Goal: Answer question/provide support

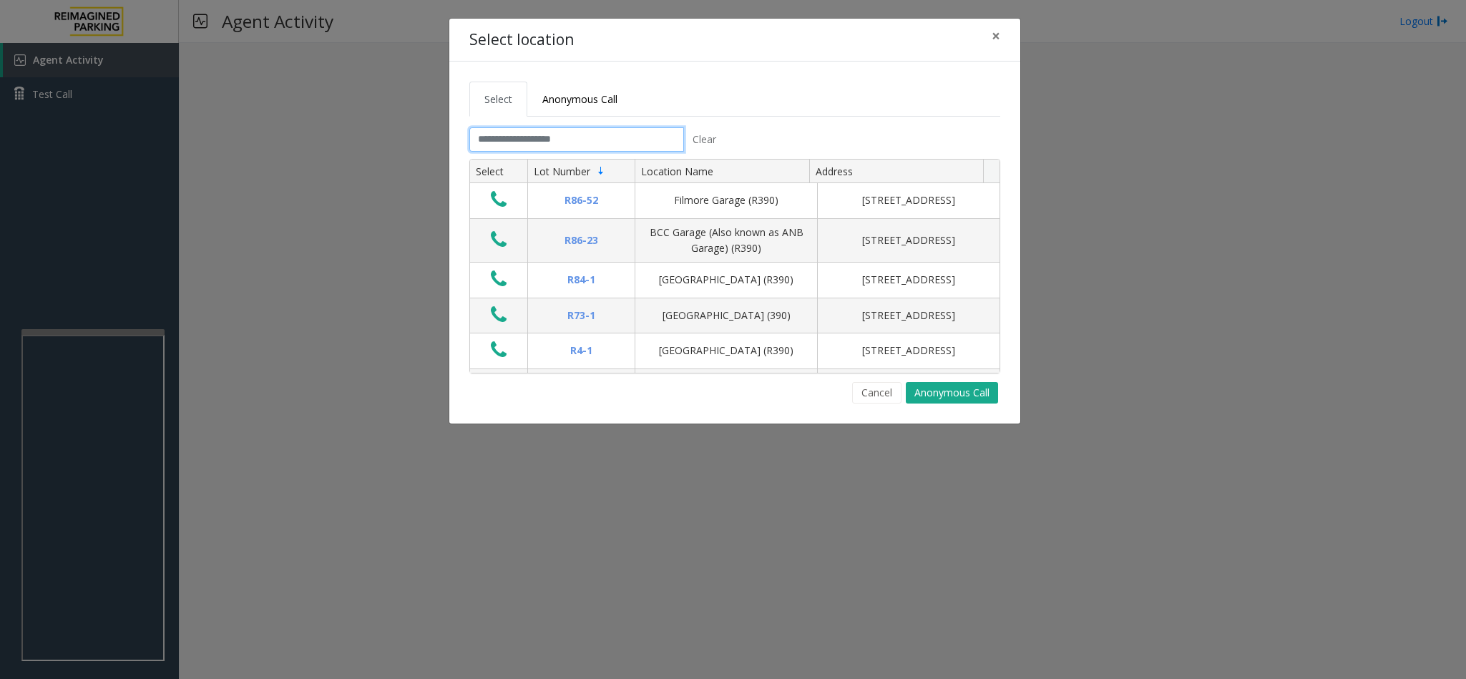
drag, startPoint x: 498, startPoint y: 138, endPoint x: 505, endPoint y: 135, distance: 7.7
click at [501, 138] on input "text" at bounding box center [577, 139] width 215 height 24
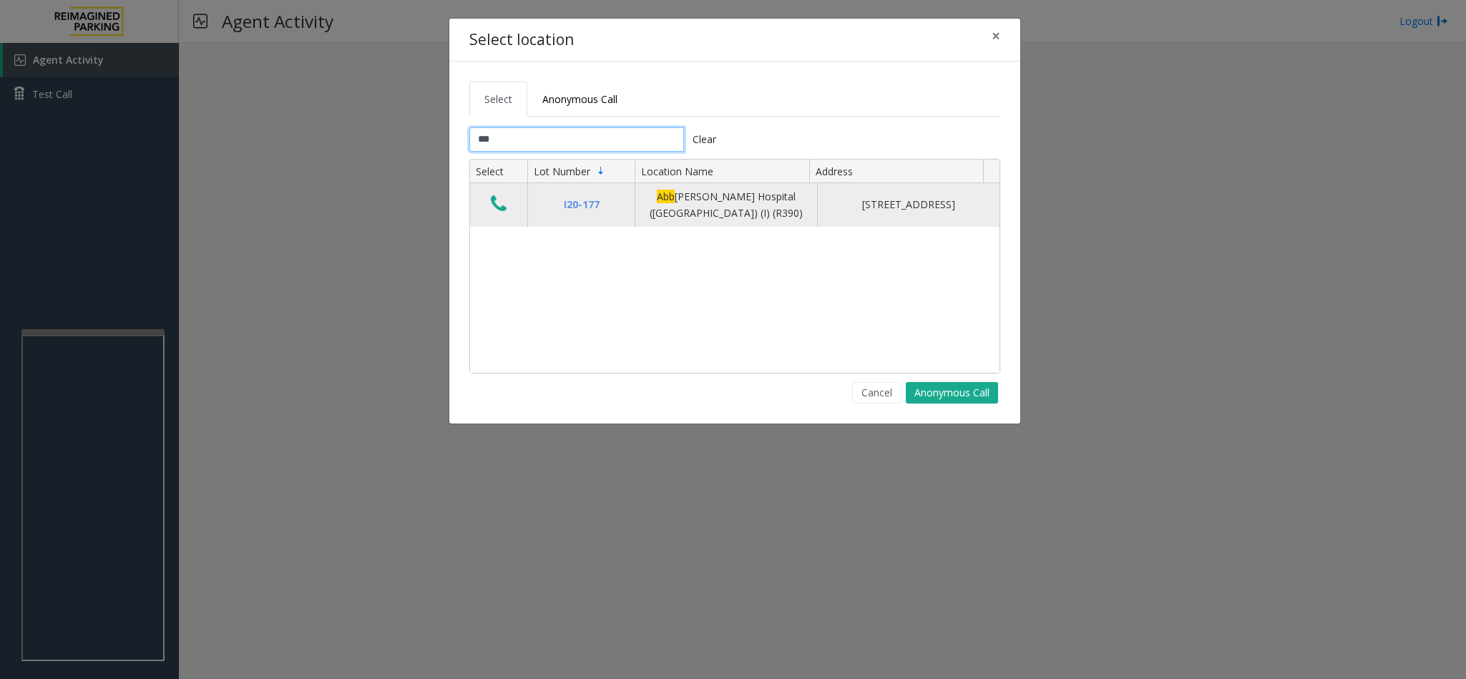
type input "***"
click at [509, 203] on button "Data table" at bounding box center [499, 204] width 24 height 23
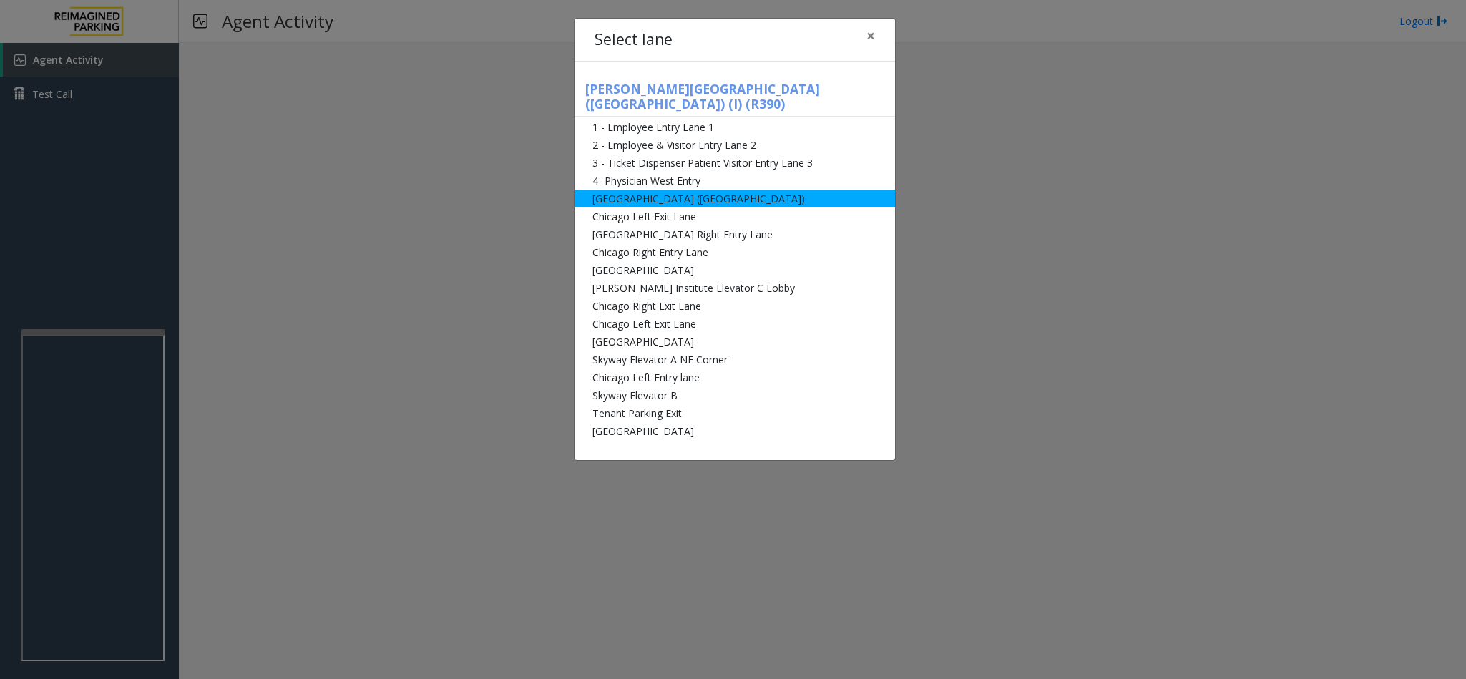
drag, startPoint x: 678, startPoint y: 183, endPoint x: 688, endPoint y: 175, distance: 12.7
click at [678, 190] on li "[GEOGRAPHIC_DATA] ([GEOGRAPHIC_DATA])" at bounding box center [735, 199] width 321 height 18
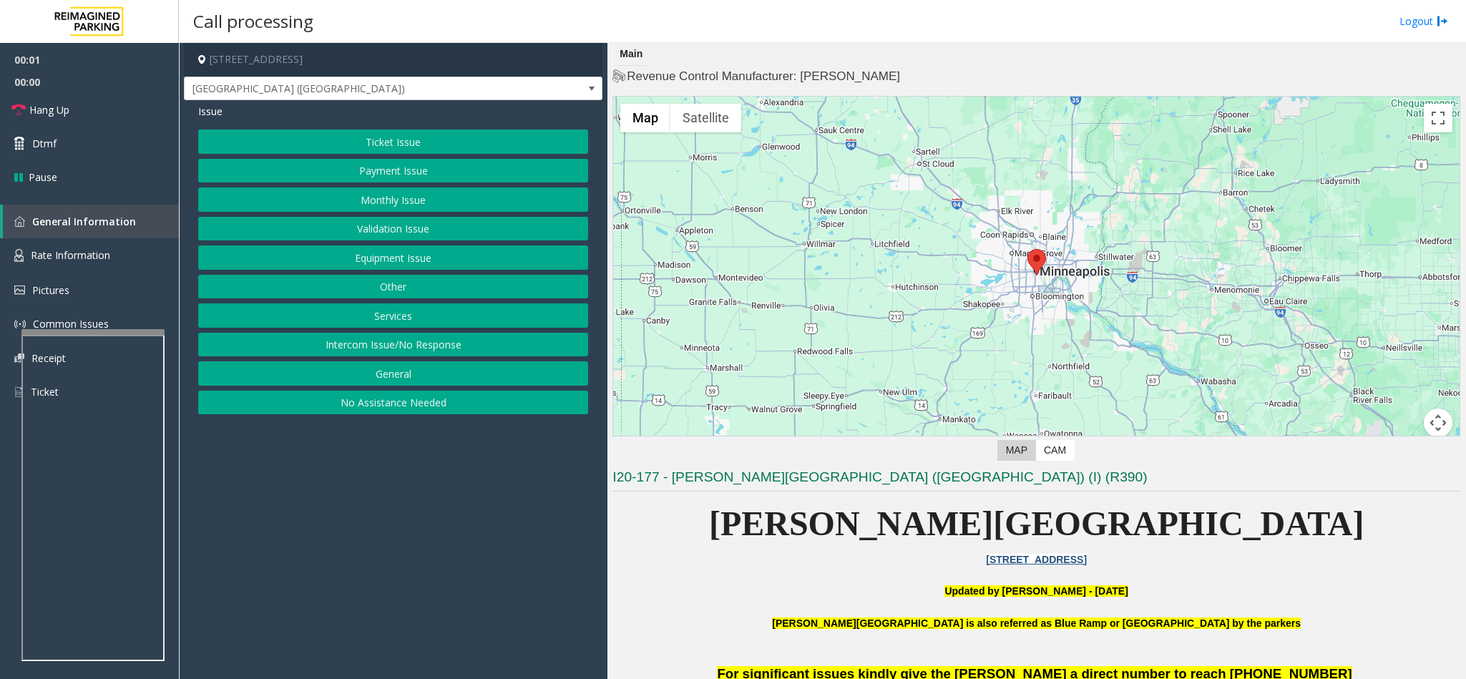
click at [354, 268] on button "Equipment Issue" at bounding box center [393, 257] width 390 height 24
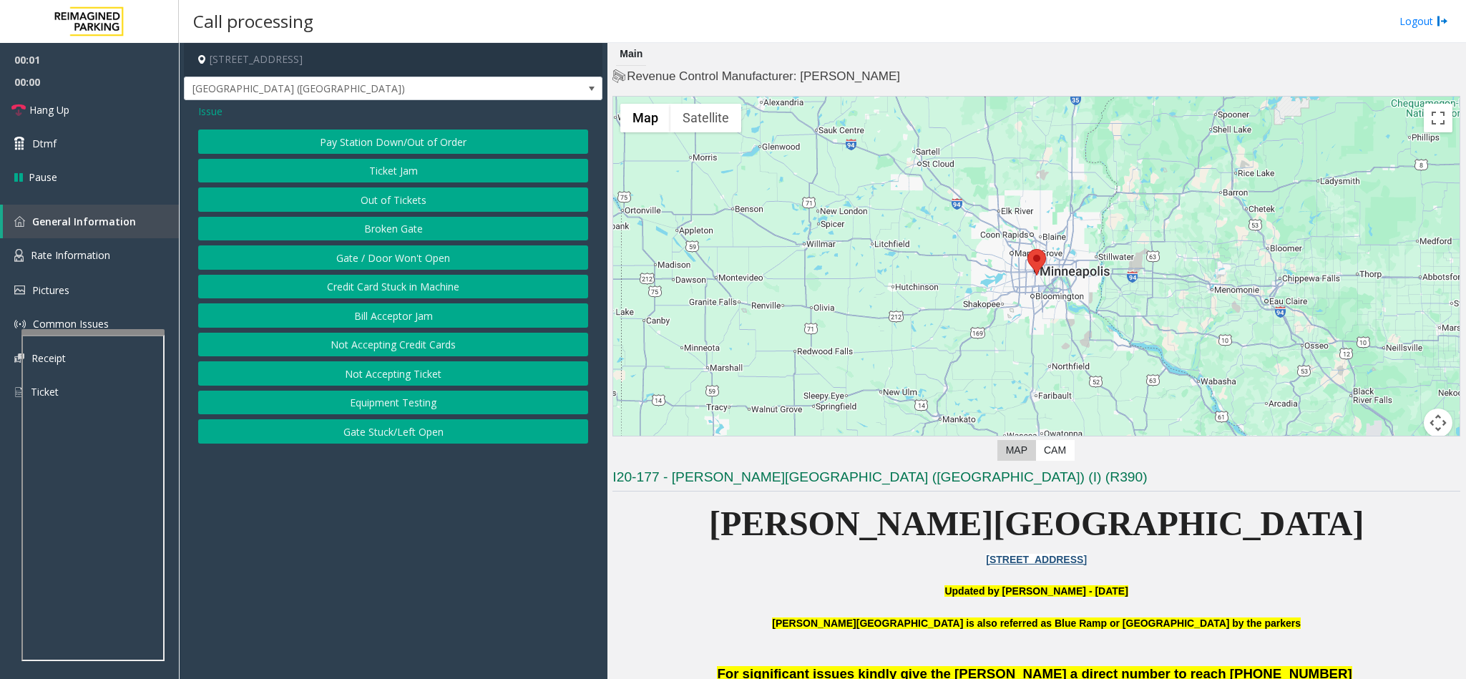
click at [356, 266] on button "Gate / Door Won't Open" at bounding box center [393, 257] width 390 height 24
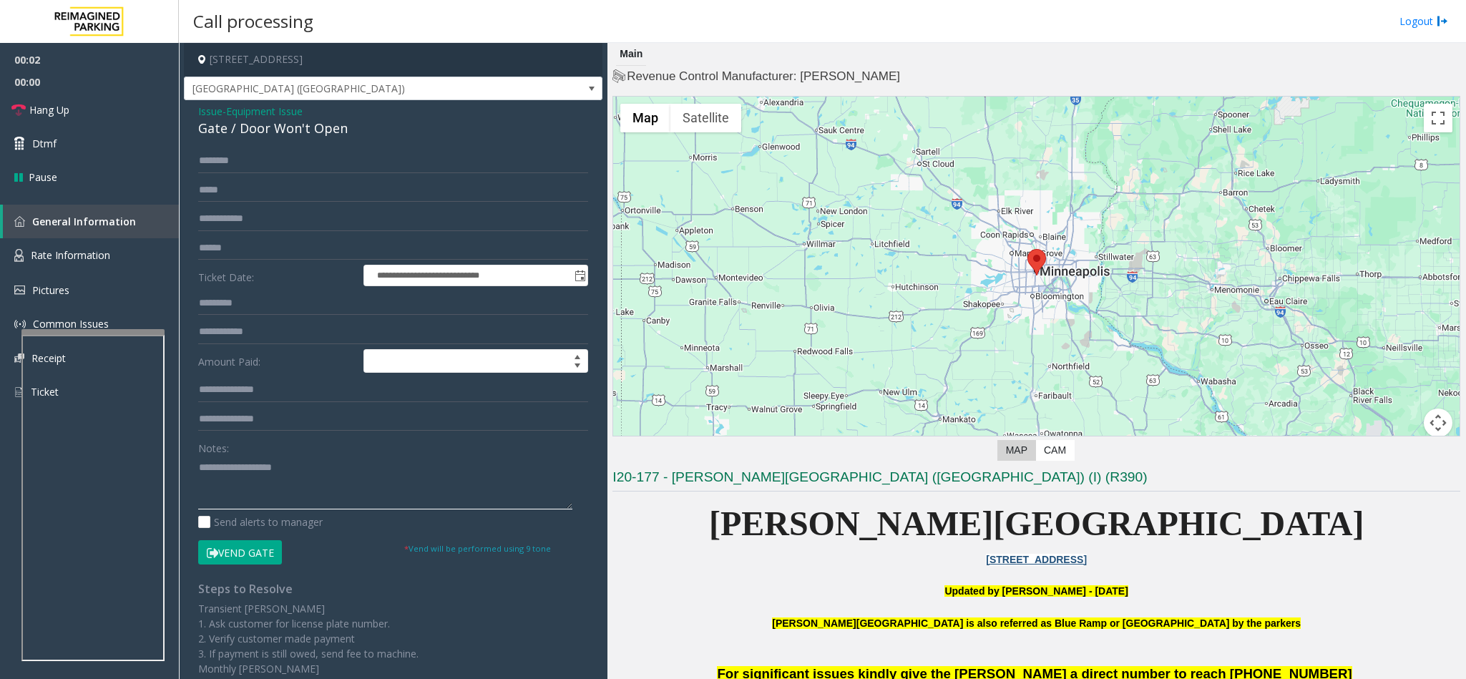
click at [245, 473] on textarea at bounding box center [385, 483] width 374 height 54
type textarea "**********"
click at [200, 115] on span "Issue" at bounding box center [210, 111] width 24 height 15
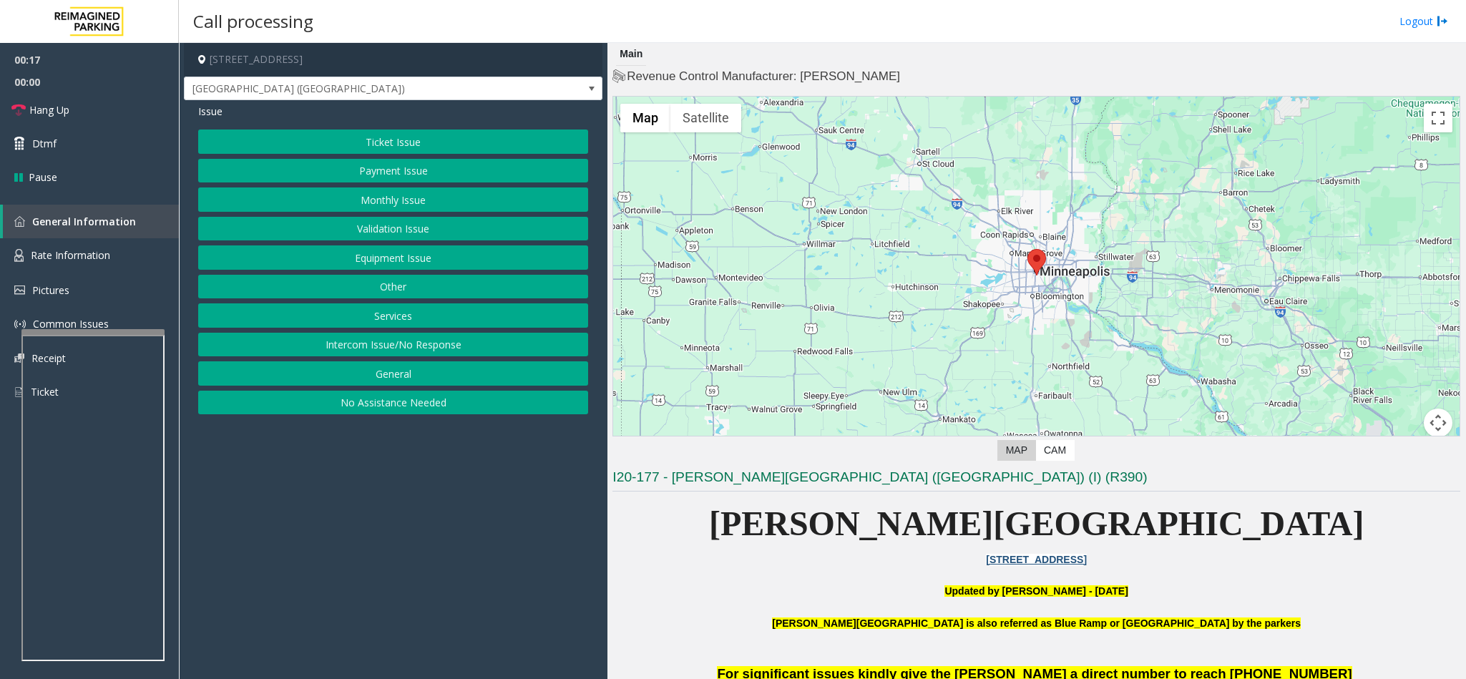
click at [442, 207] on button "Monthly Issue" at bounding box center [393, 200] width 390 height 24
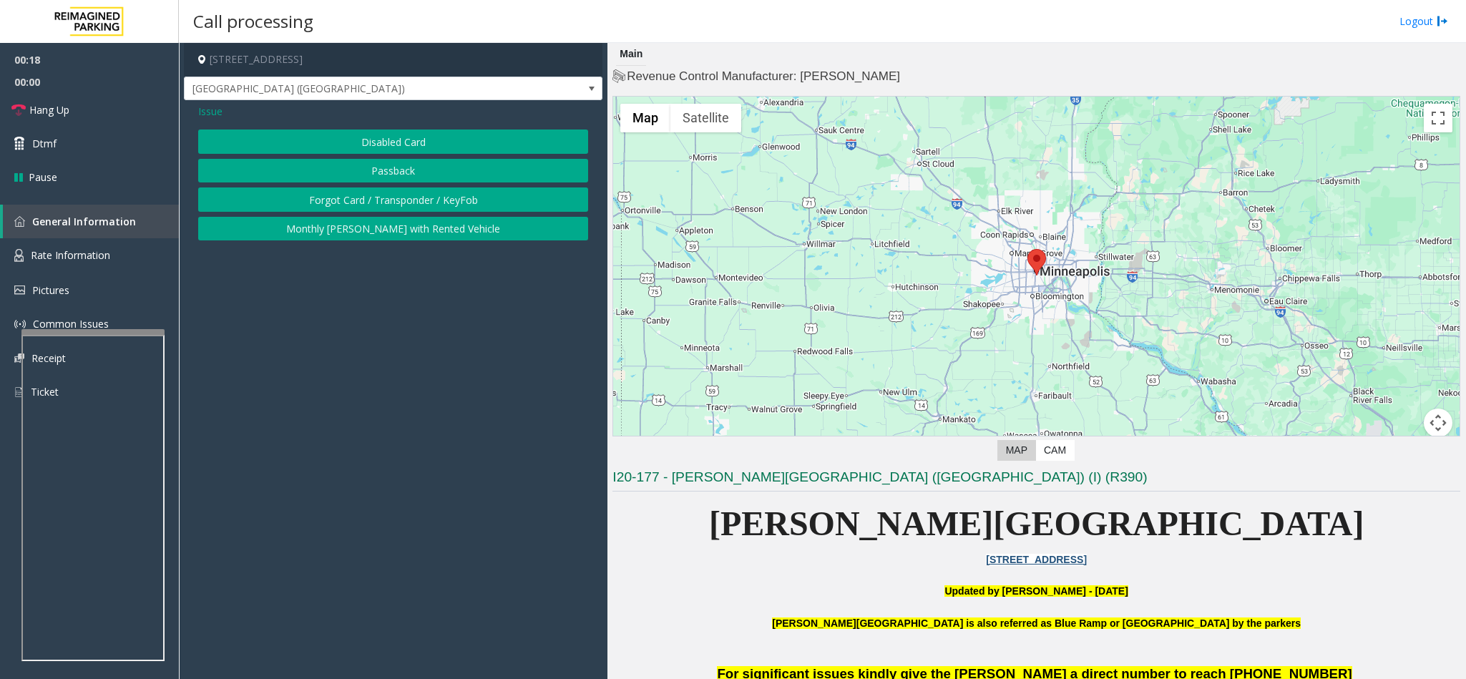
click at [361, 134] on button "Disabled Card" at bounding box center [393, 142] width 390 height 24
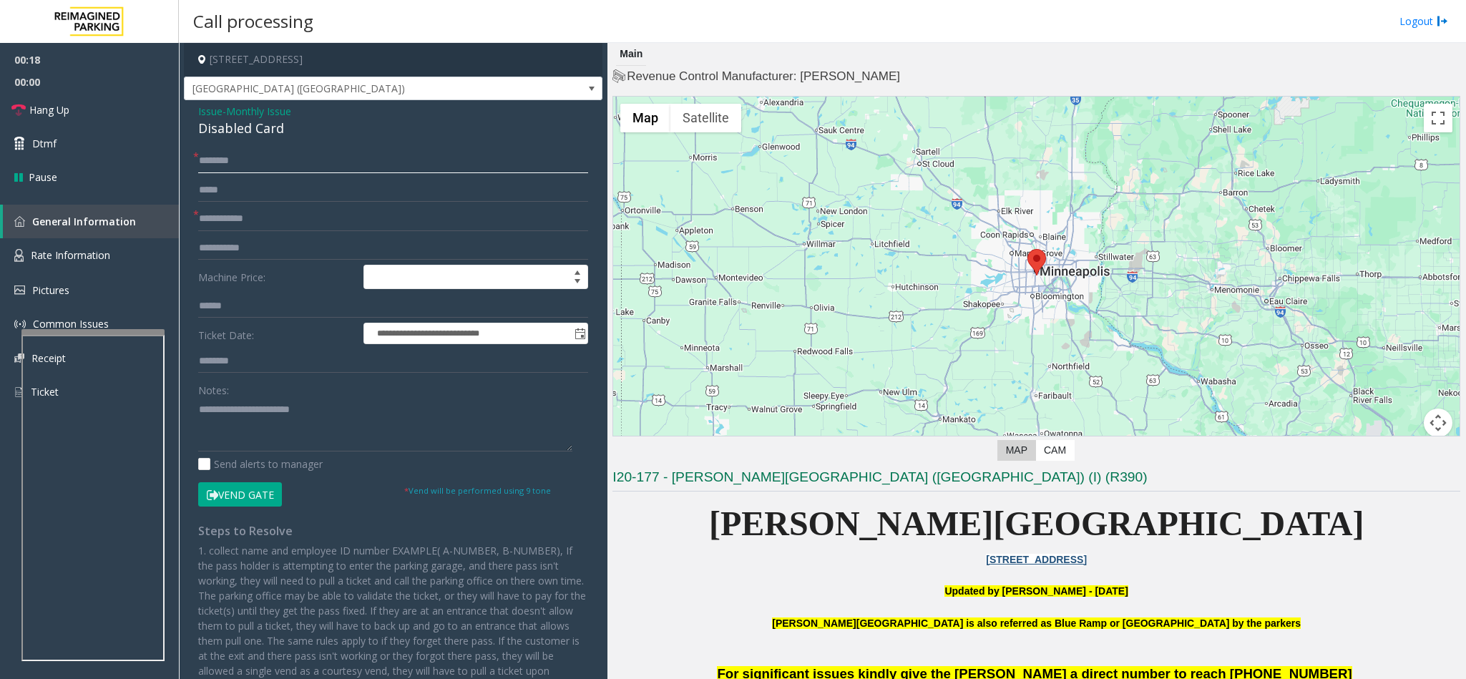
click at [215, 155] on input "text" at bounding box center [393, 161] width 390 height 24
type input "**"
click at [249, 494] on button "Vend Gate" at bounding box center [240, 494] width 84 height 24
click at [327, 412] on textarea at bounding box center [385, 425] width 374 height 54
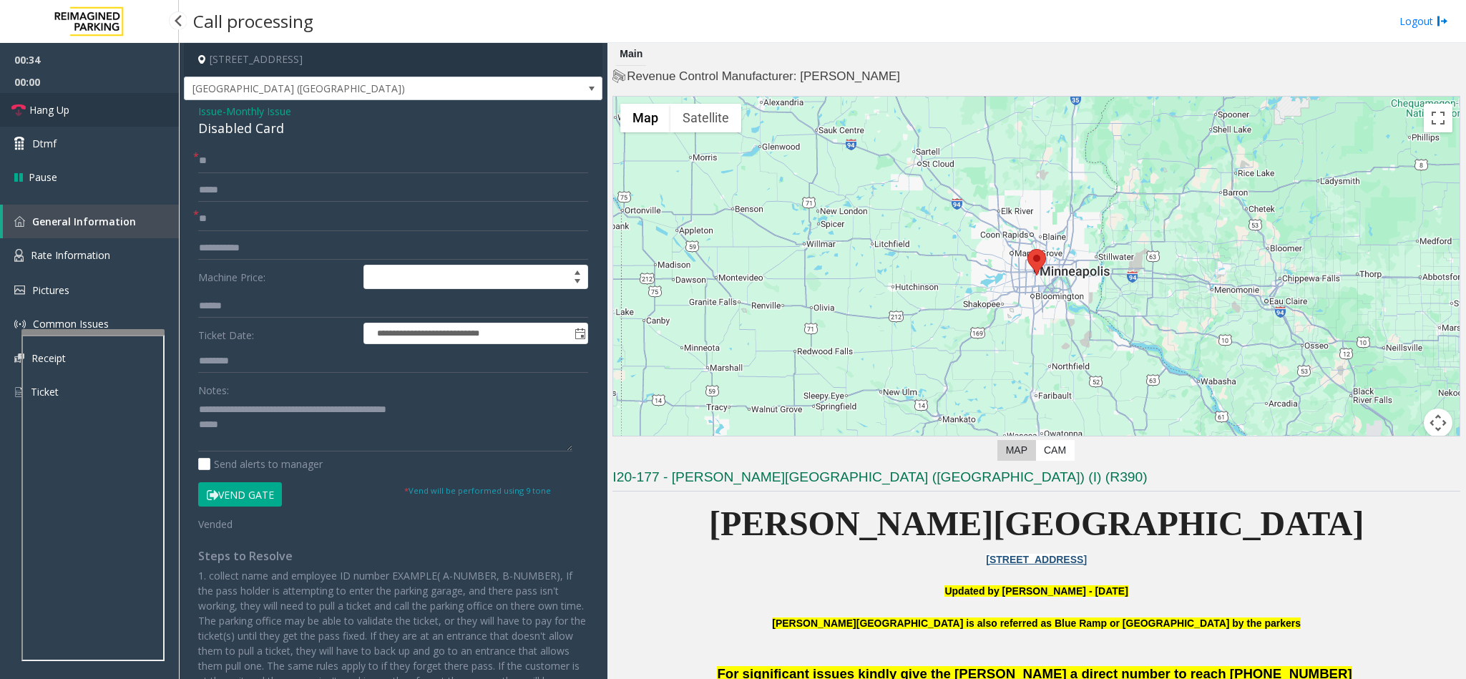
click at [71, 108] on link "Hang Up" at bounding box center [89, 110] width 179 height 34
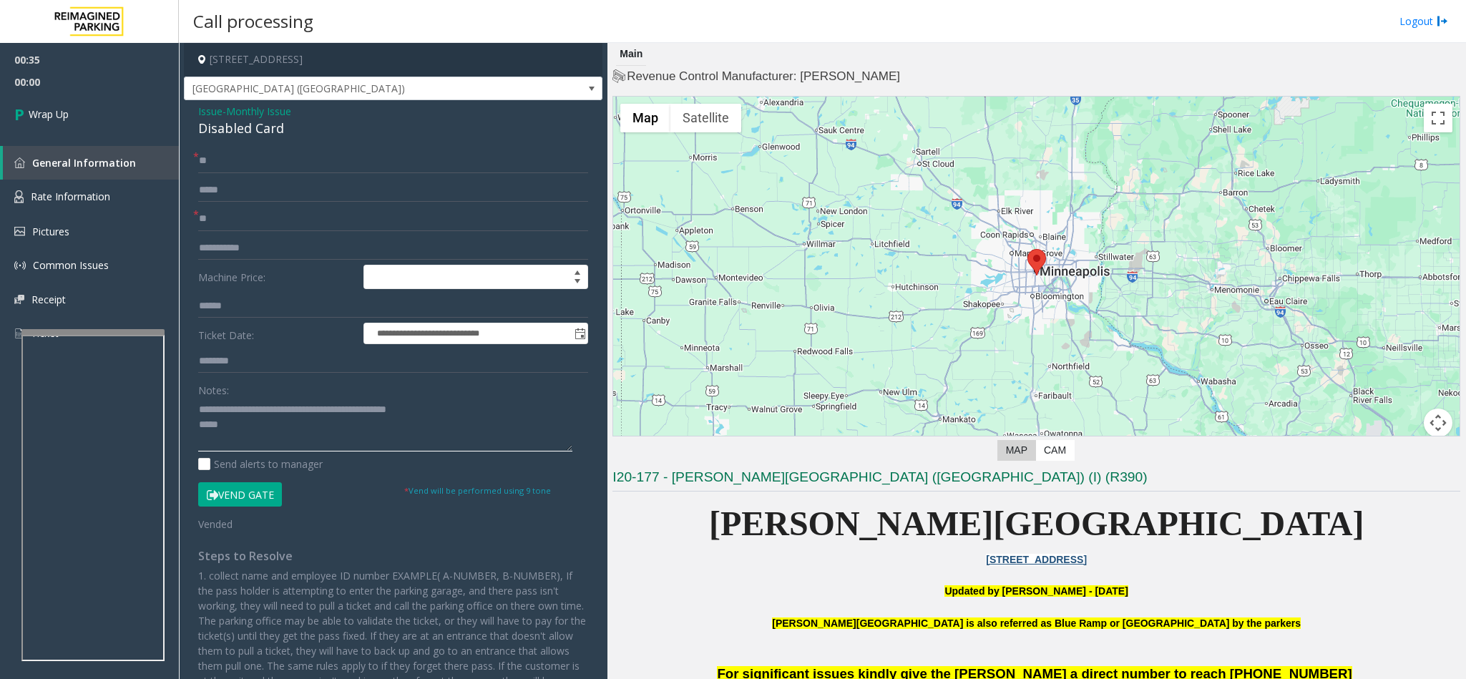
click at [293, 430] on textarea at bounding box center [385, 425] width 374 height 54
type textarea "**********"
click at [122, 123] on link "Wrap Up" at bounding box center [89, 114] width 179 height 42
